Goal: Information Seeking & Learning: Learn about a topic

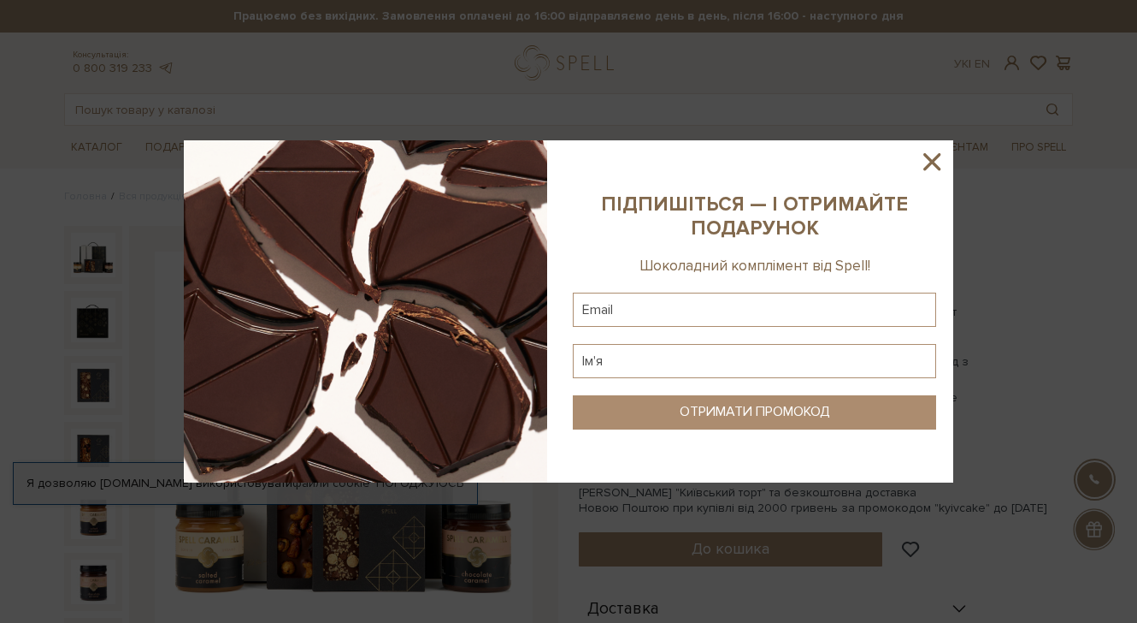
click at [941, 157] on icon at bounding box center [932, 161] width 29 height 29
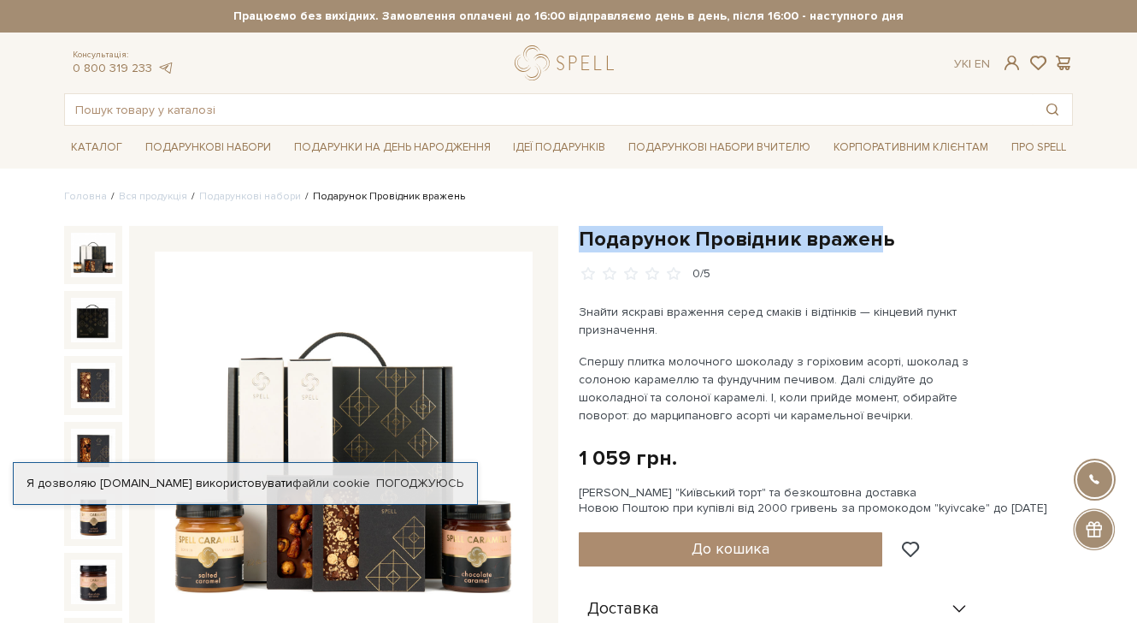
drag, startPoint x: 573, startPoint y: 233, endPoint x: 870, endPoint y: 239, distance: 296.8
drag, startPoint x: 892, startPoint y: 242, endPoint x: 581, endPoint y: 230, distance: 311.5
click at [581, 230] on h1 "Подарунок Провідник вражень" at bounding box center [826, 239] width 494 height 27
click at [794, 233] on h1 "Подарунок Провідник вражень" at bounding box center [826, 239] width 494 height 27
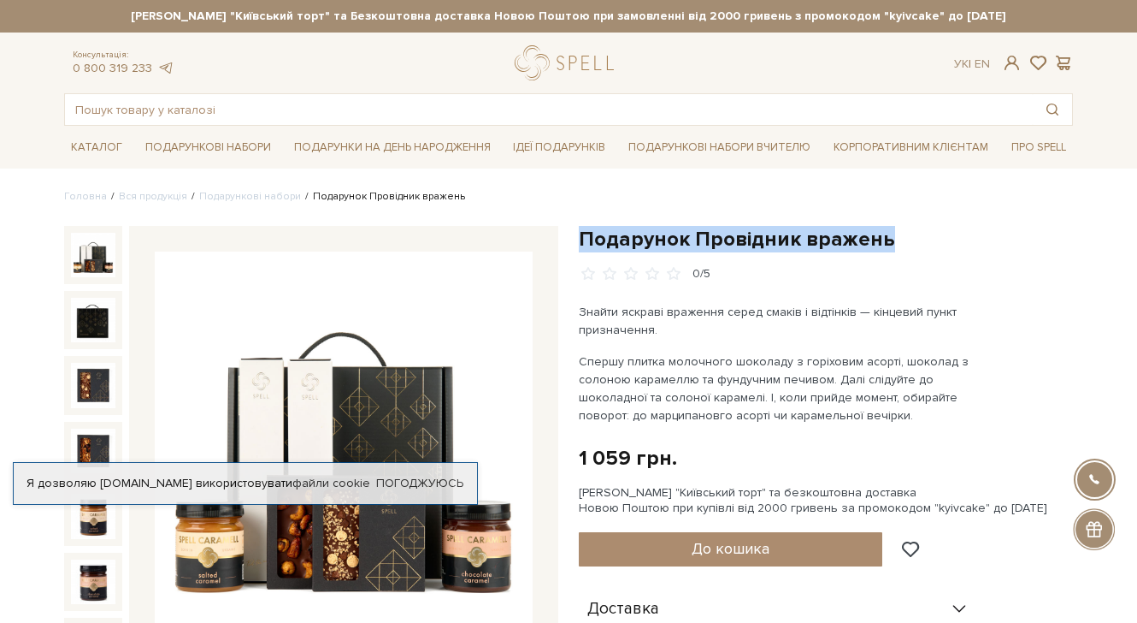
drag, startPoint x: 884, startPoint y: 233, endPoint x: 580, endPoint y: 231, distance: 304.4
click at [580, 231] on h1 "Подарунок Провідник вражень" at bounding box center [826, 239] width 494 height 27
click at [687, 240] on h1 "Подарунок Провідник вражень" at bounding box center [826, 239] width 494 height 27
drag, startPoint x: 579, startPoint y: 233, endPoint x: 948, endPoint y: 239, distance: 369.4
click at [948, 239] on h1 "Подарунок Провідник вражень" at bounding box center [826, 239] width 494 height 27
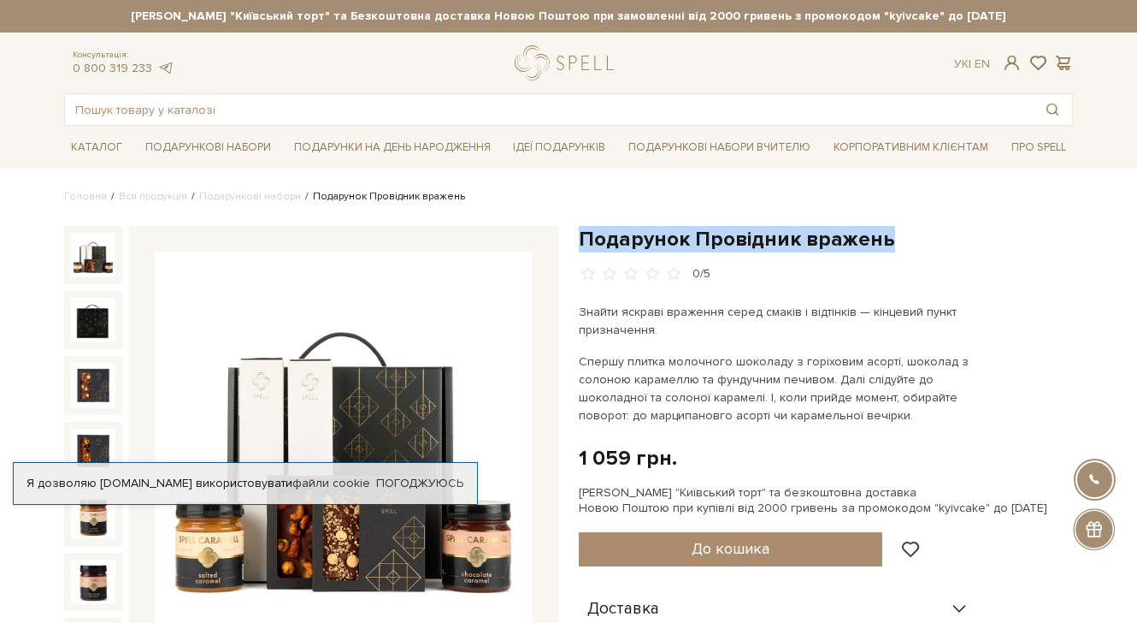
click at [819, 240] on h1 "Подарунок Провідник вражень" at bounding box center [826, 239] width 494 height 27
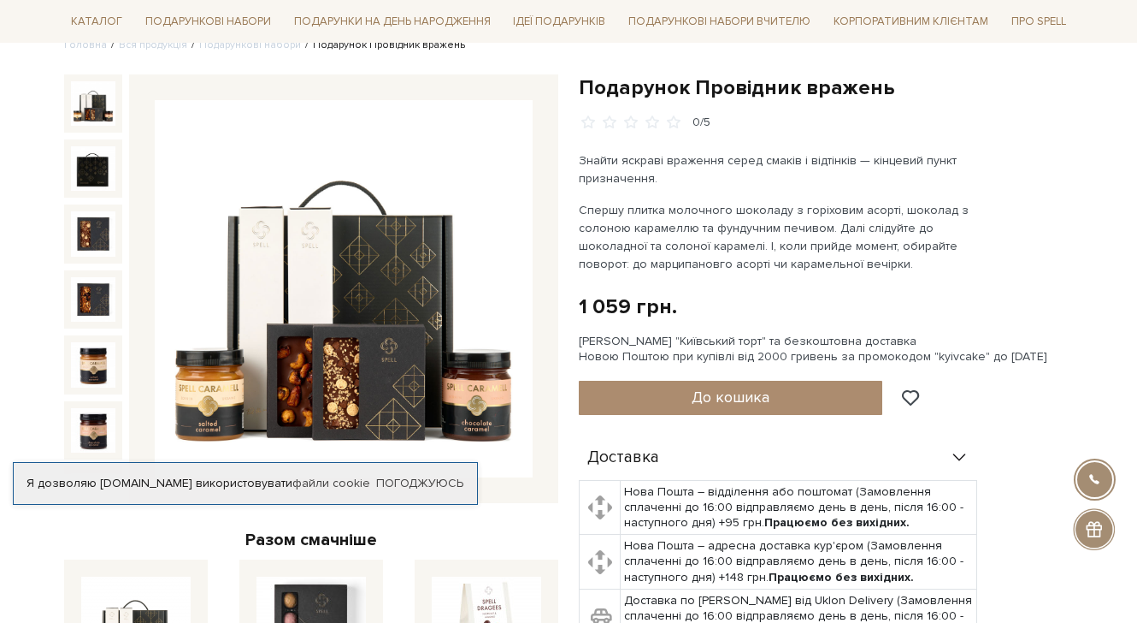
scroll to position [157, 0]
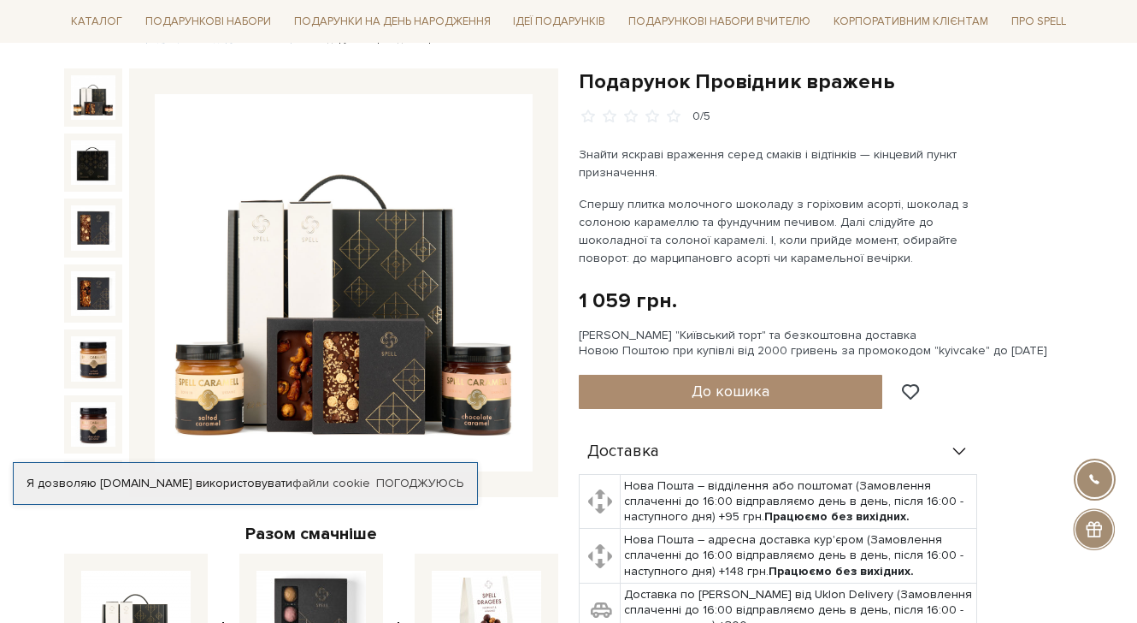
click at [414, 347] on img at bounding box center [344, 283] width 378 height 378
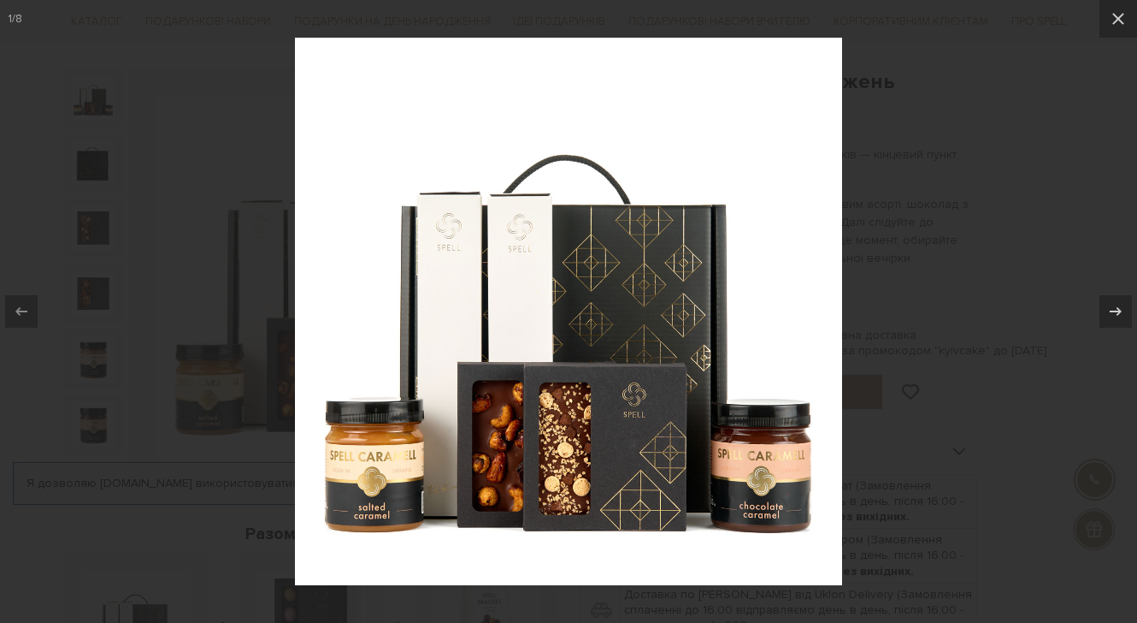
click at [620, 325] on img at bounding box center [568, 311] width 547 height 547
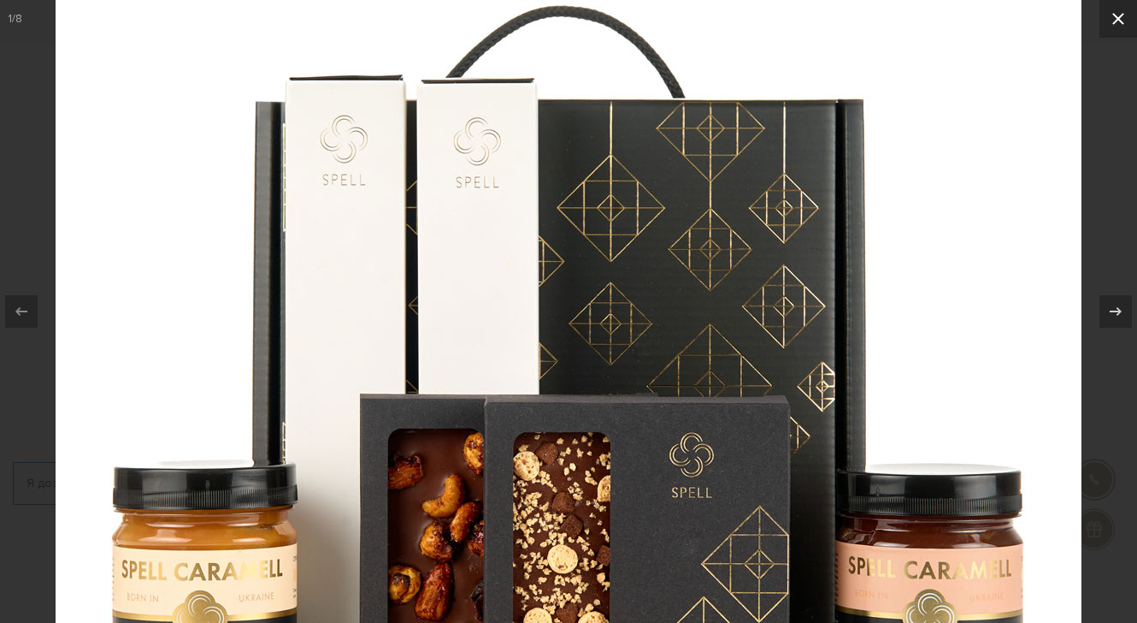
click at [1112, 23] on icon at bounding box center [1118, 19] width 21 height 21
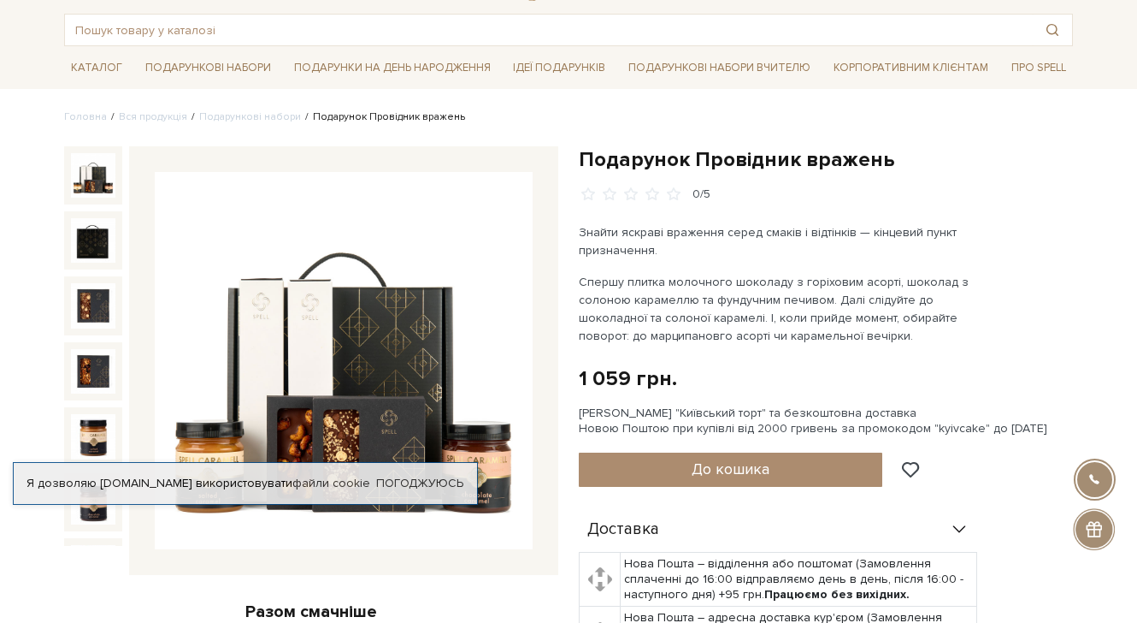
scroll to position [78, 0]
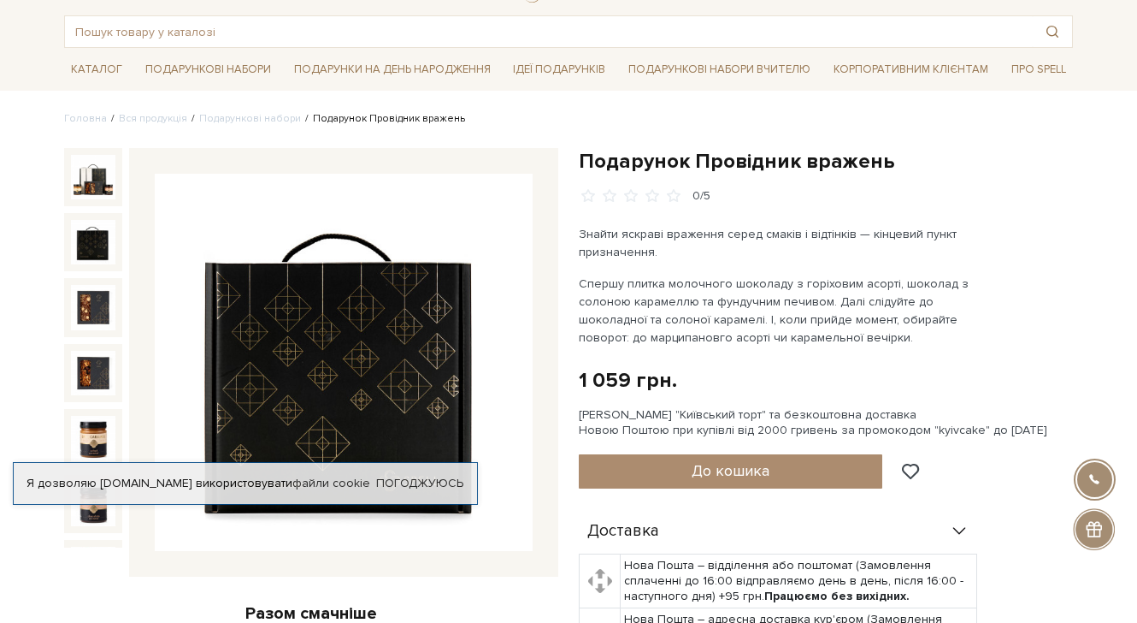
click at [101, 250] on img at bounding box center [93, 242] width 44 height 44
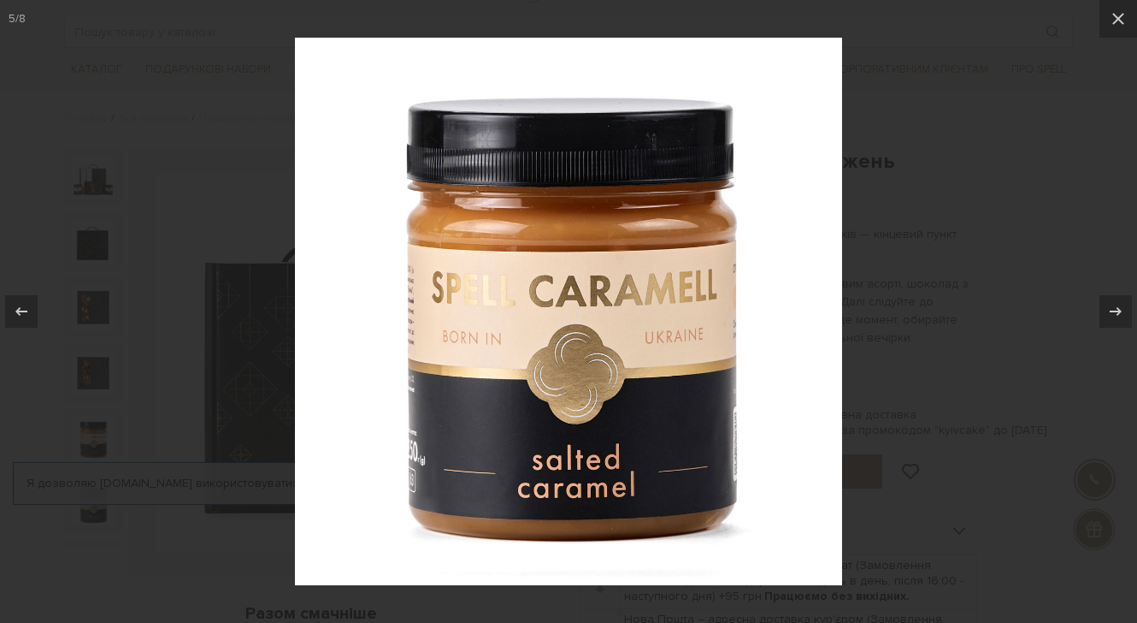
click at [926, 355] on div at bounding box center [568, 311] width 1137 height 623
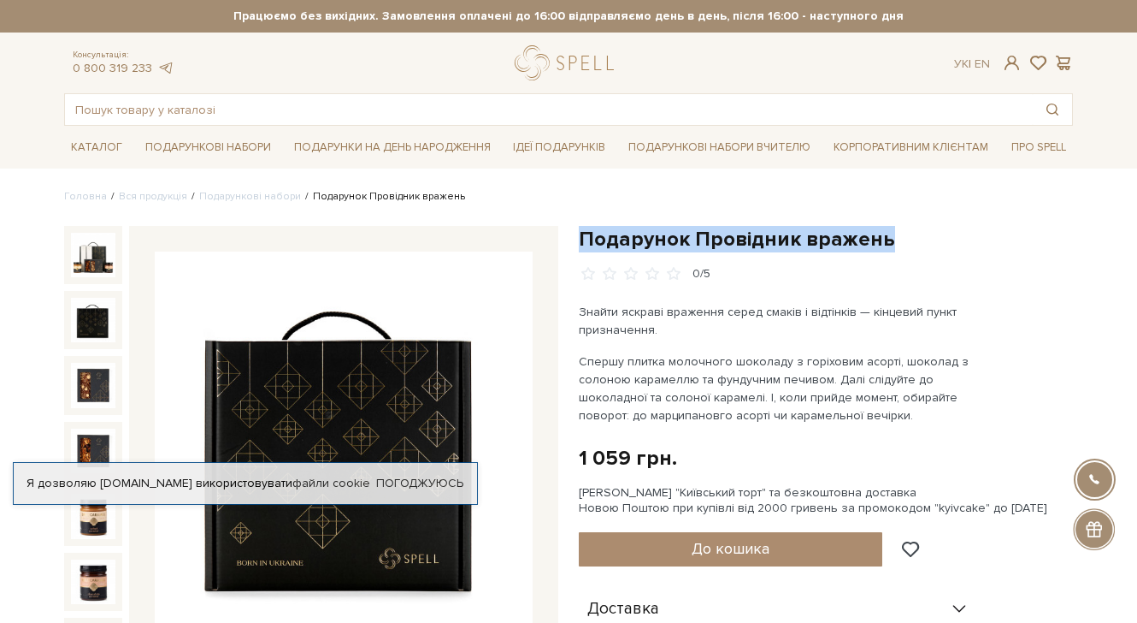
drag, startPoint x: 581, startPoint y: 240, endPoint x: 902, endPoint y: 246, distance: 321.6
click at [904, 248] on h1 "Подарунок Провідник вражень" at bounding box center [826, 239] width 494 height 27
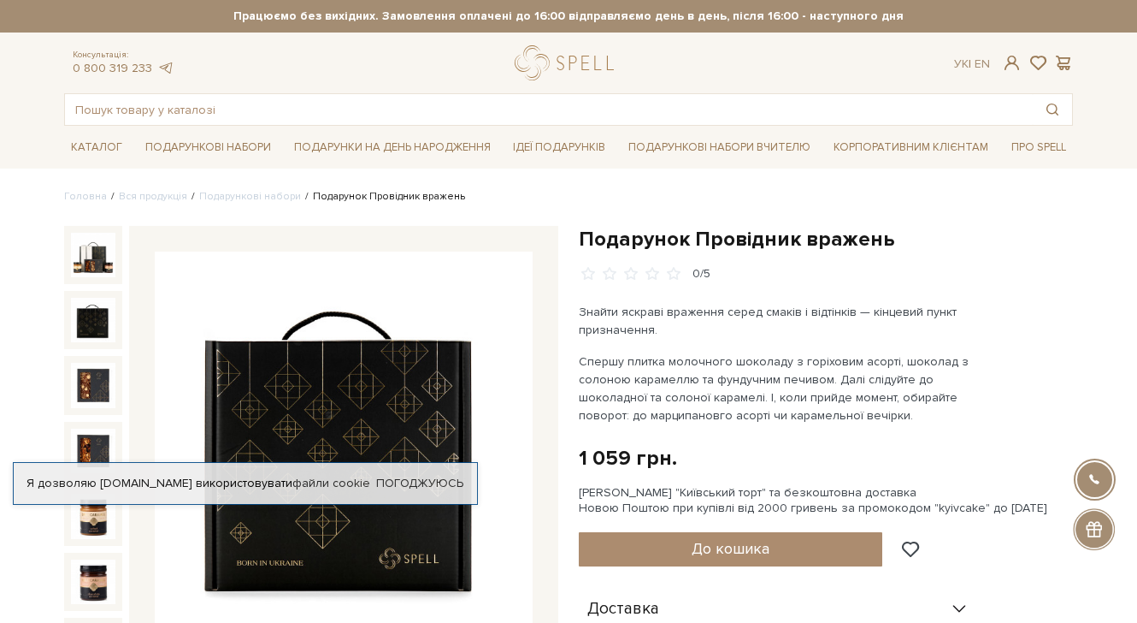
click at [842, 244] on h1 "Подарунок Провідник вражень" at bounding box center [826, 239] width 494 height 27
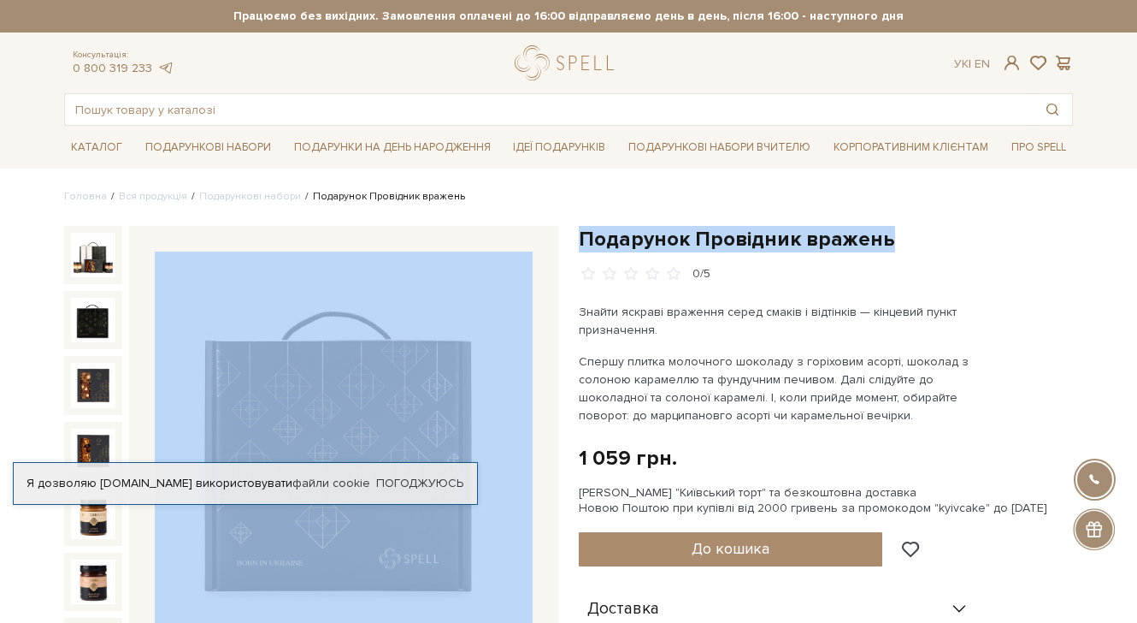
drag, startPoint x: 888, startPoint y: 242, endPoint x: 560, endPoint y: 235, distance: 327.6
click at [614, 241] on h1 "Подарунок Провідник вражень" at bounding box center [826, 239] width 494 height 27
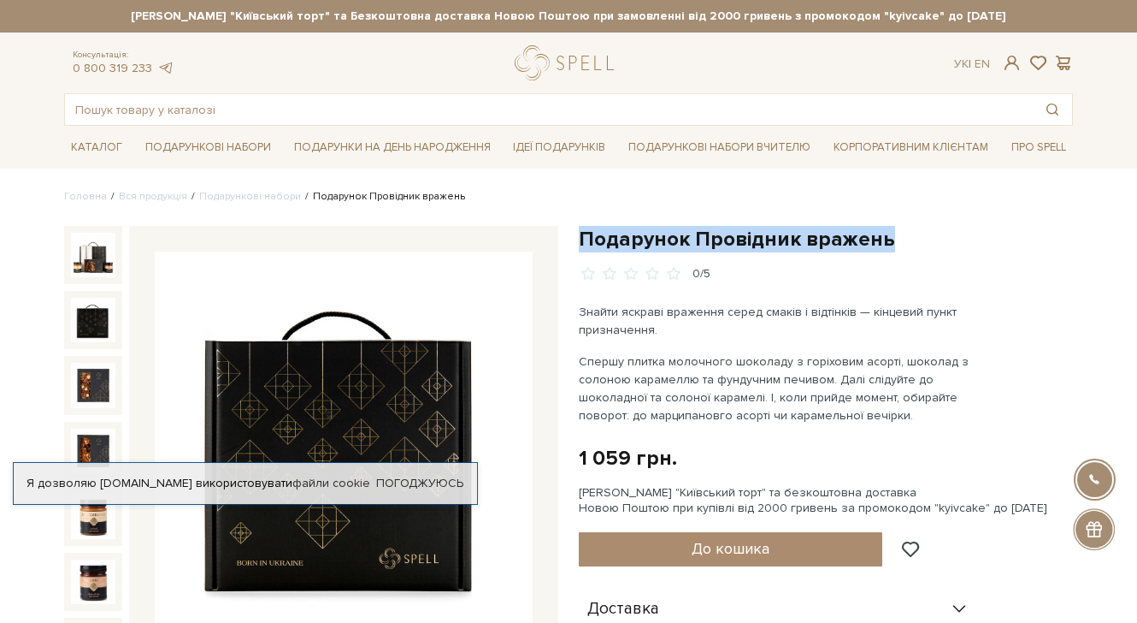
drag, startPoint x: 886, startPoint y: 243, endPoint x: 582, endPoint y: 233, distance: 303.7
click at [582, 233] on h1 "Подарунок Провідник вражень" at bounding box center [826, 239] width 494 height 27
click at [702, 233] on h1 "Подарунок Провідник вражень" at bounding box center [826, 239] width 494 height 27
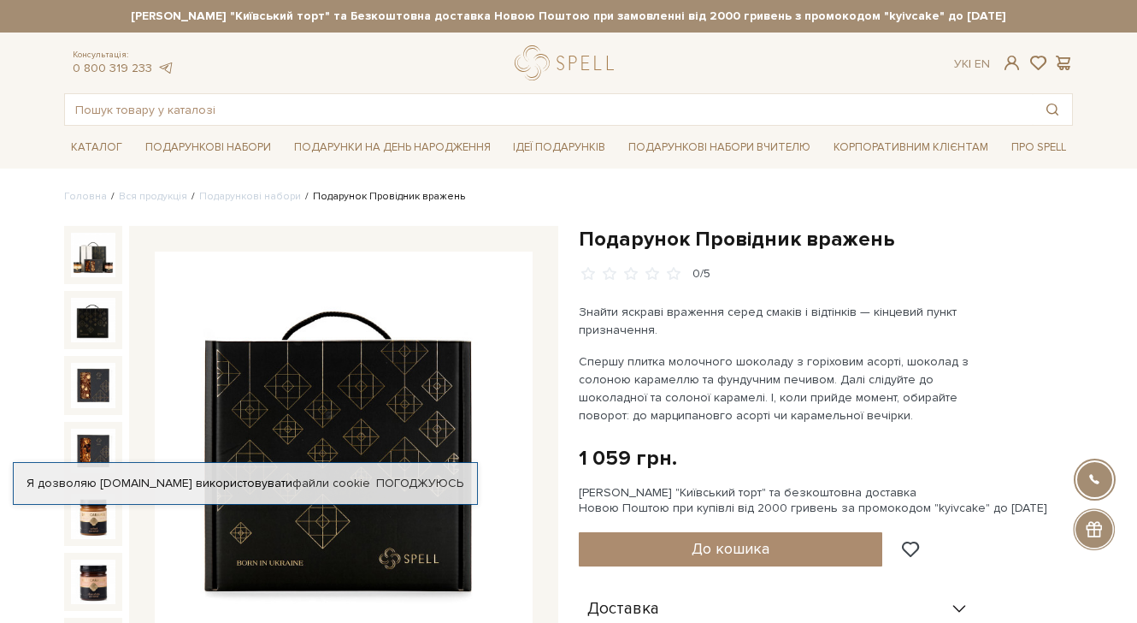
click at [703, 228] on h1 "Подарунок Провідник вражень" at bounding box center [826, 239] width 494 height 27
